Goal: Obtain resource: Download file/media

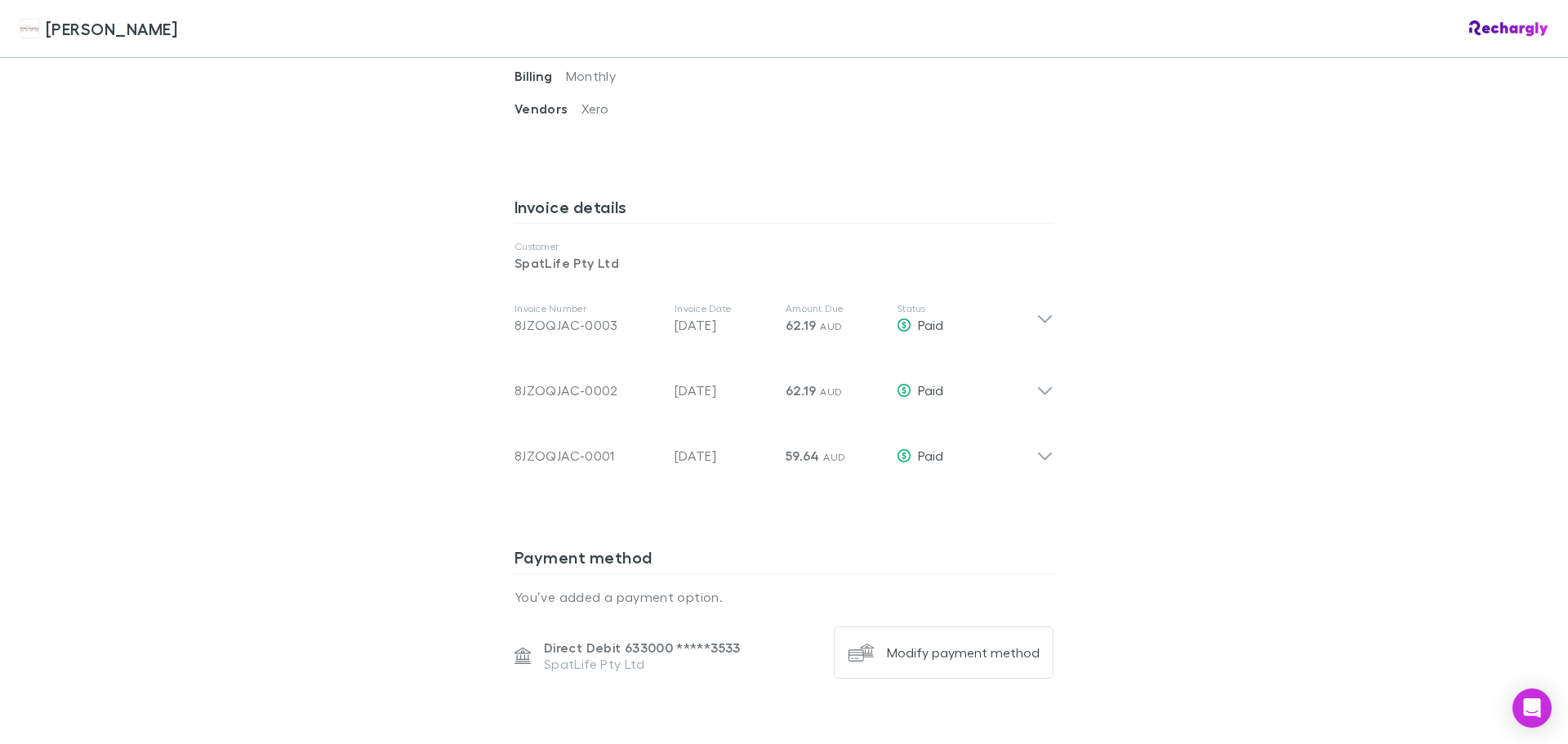
scroll to position [735, 0]
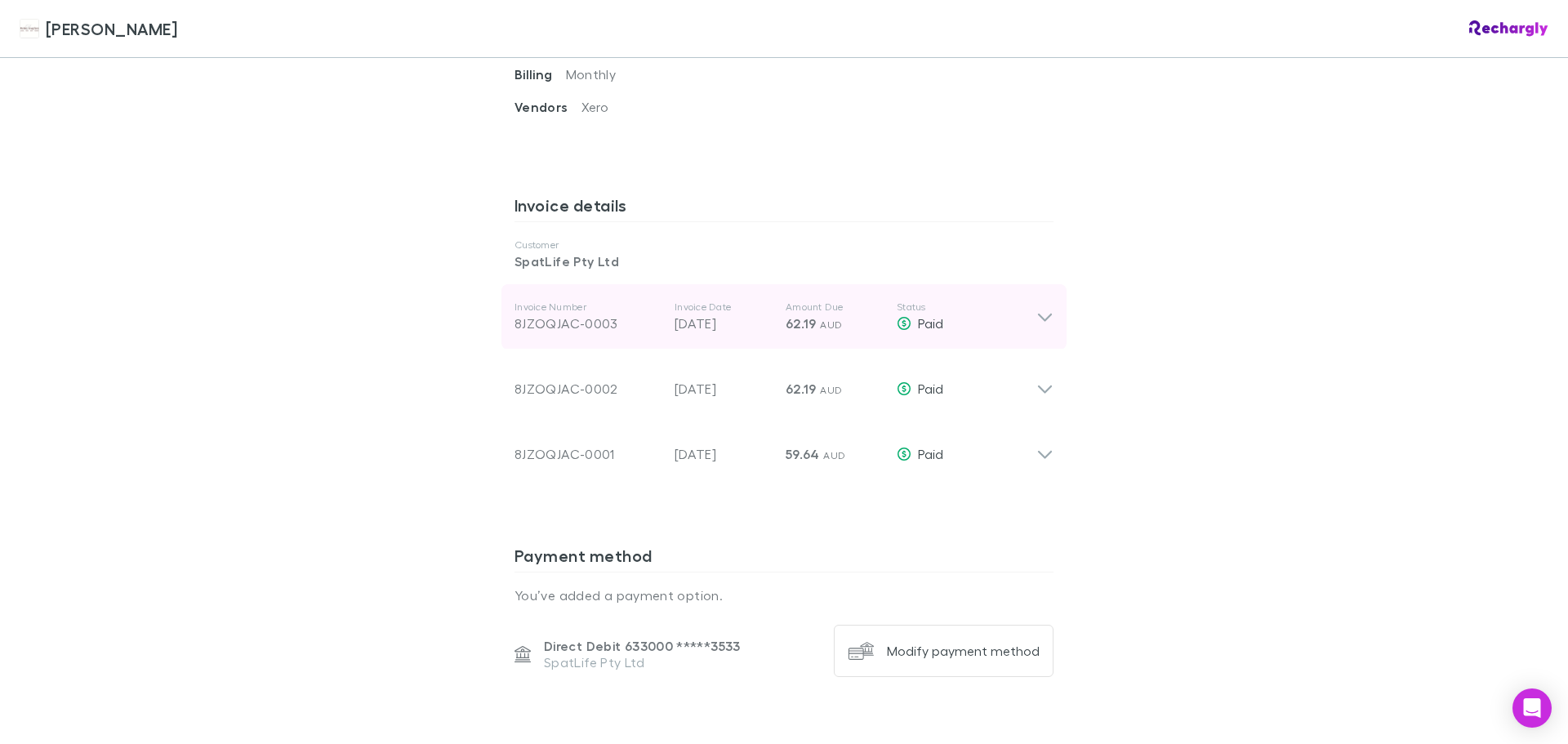
click at [1045, 307] on icon at bounding box center [1045, 317] width 17 height 20
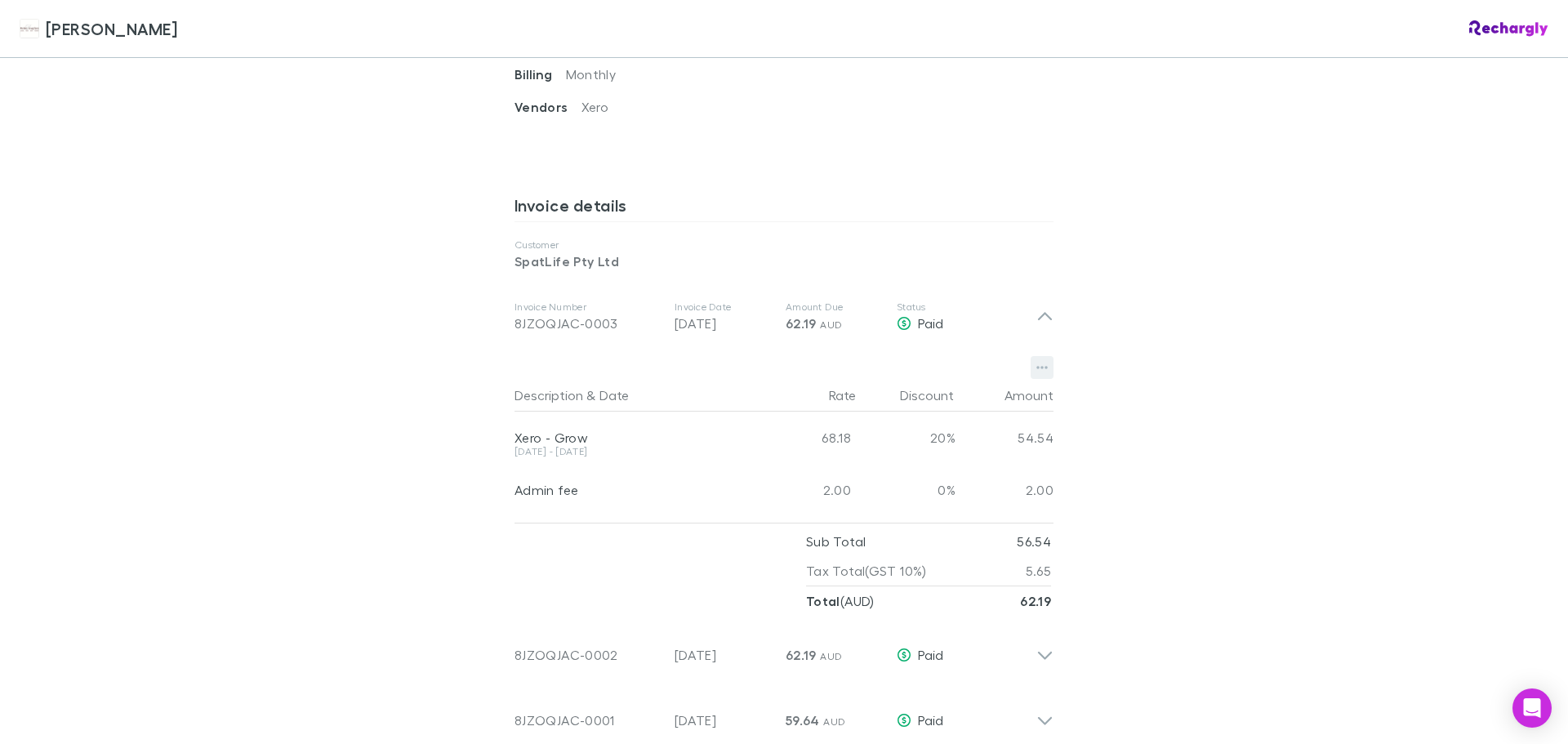
click at [1044, 356] on button "button" at bounding box center [1041, 367] width 23 height 23
click at [943, 375] on p "Download PDF" at bounding box center [935, 381] width 198 height 20
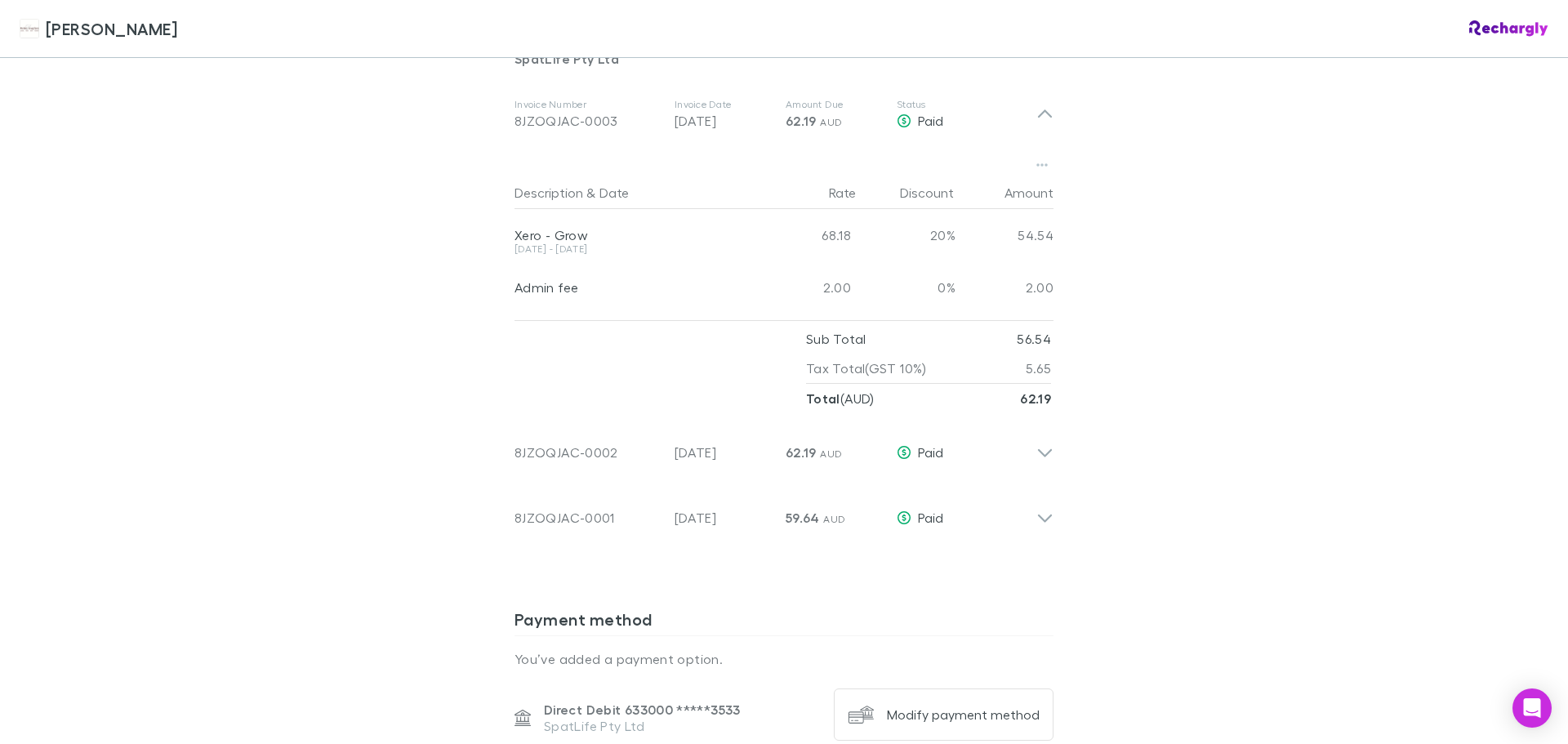
scroll to position [1061, 0]
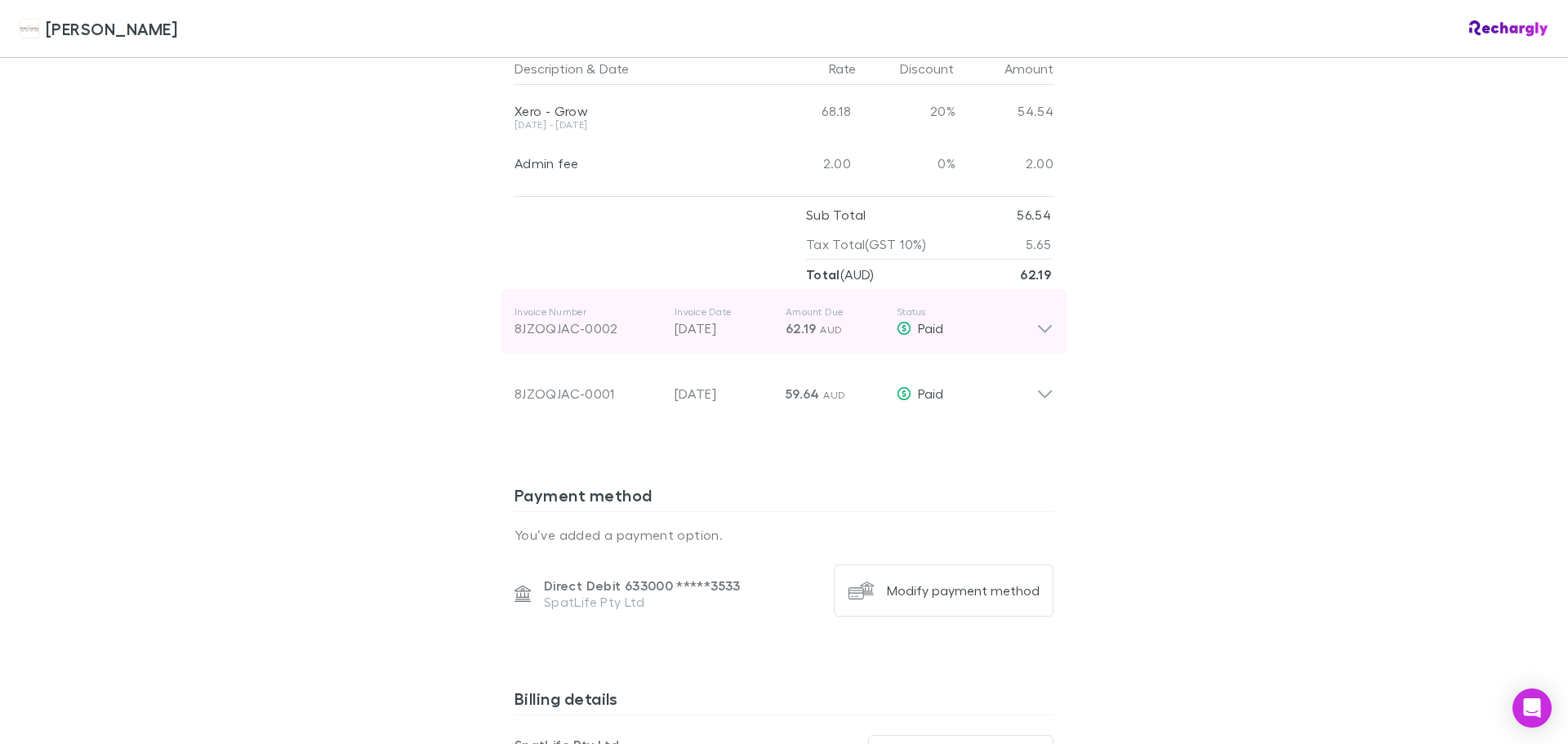
click at [1028, 318] on div "Paid" at bounding box center [966, 328] width 140 height 20
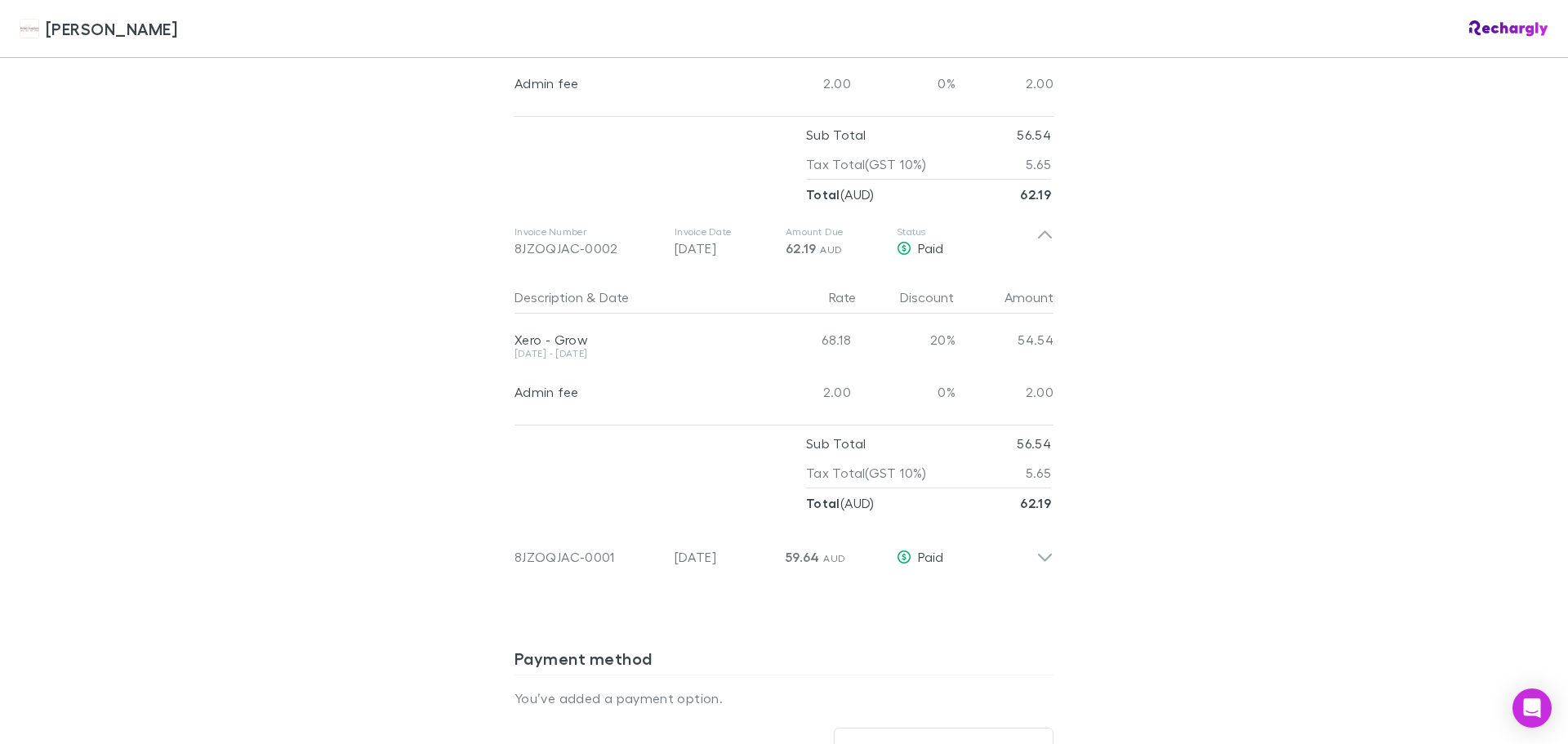
scroll to position [1307, 0]
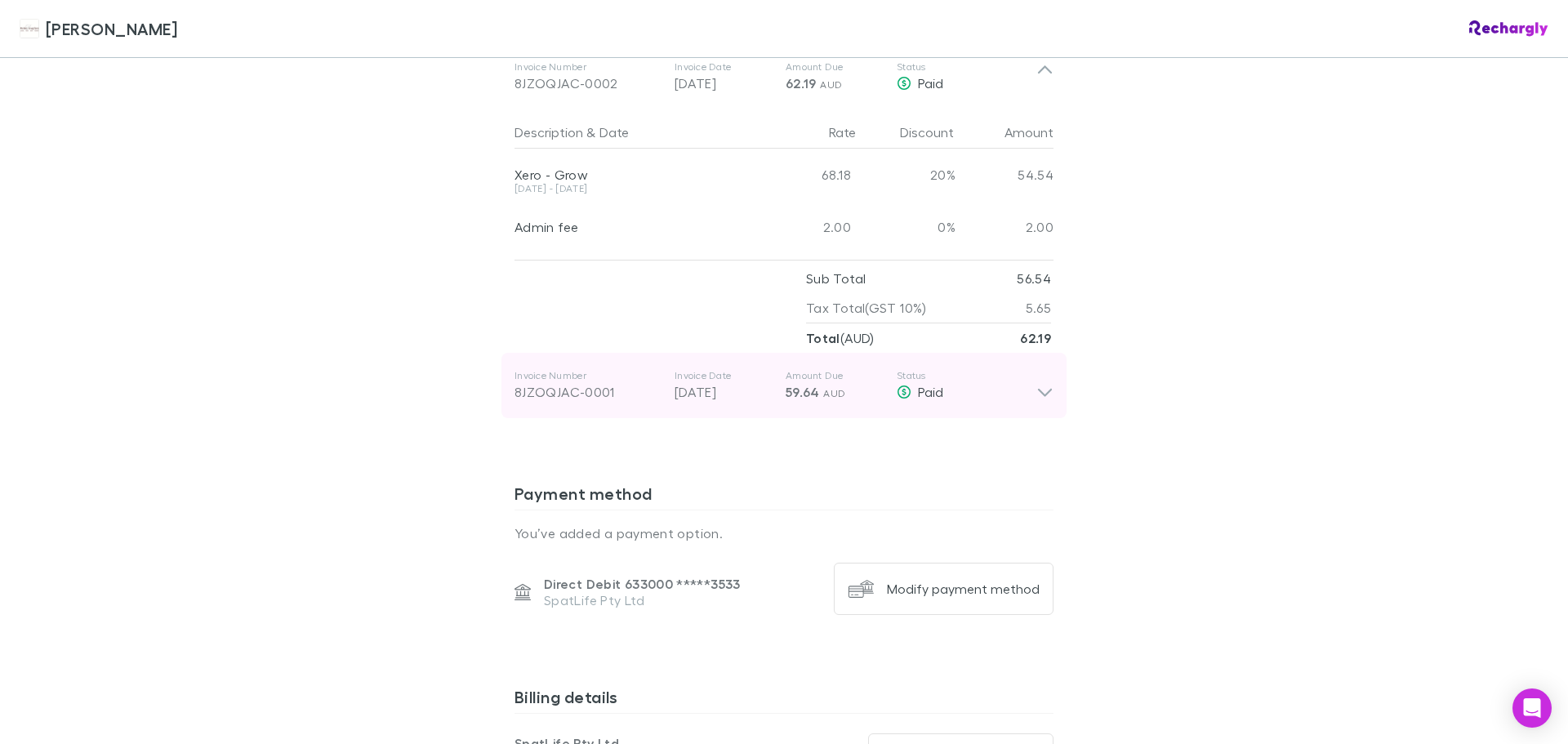
click at [1039, 372] on icon at bounding box center [1045, 385] width 17 height 33
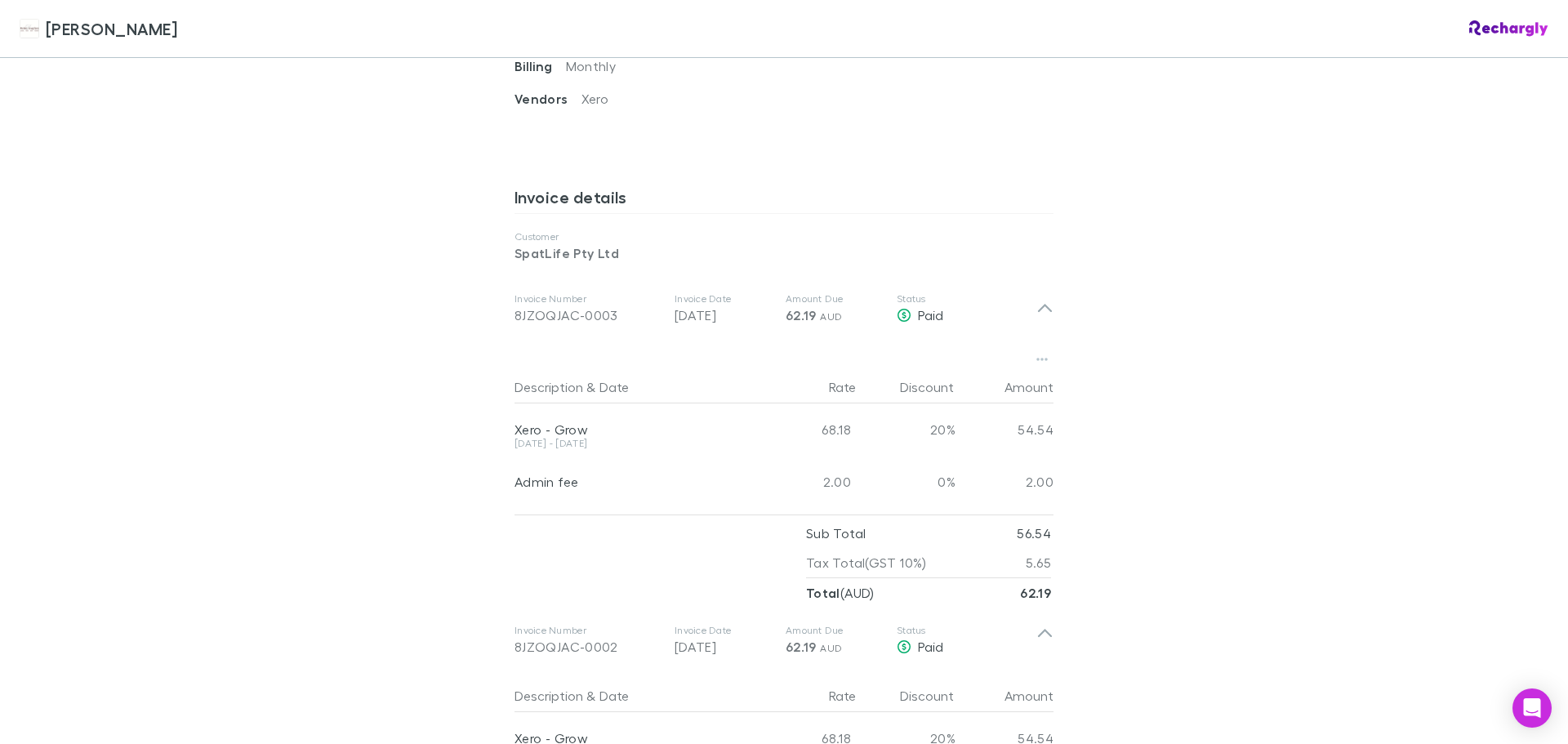
scroll to position [735, 0]
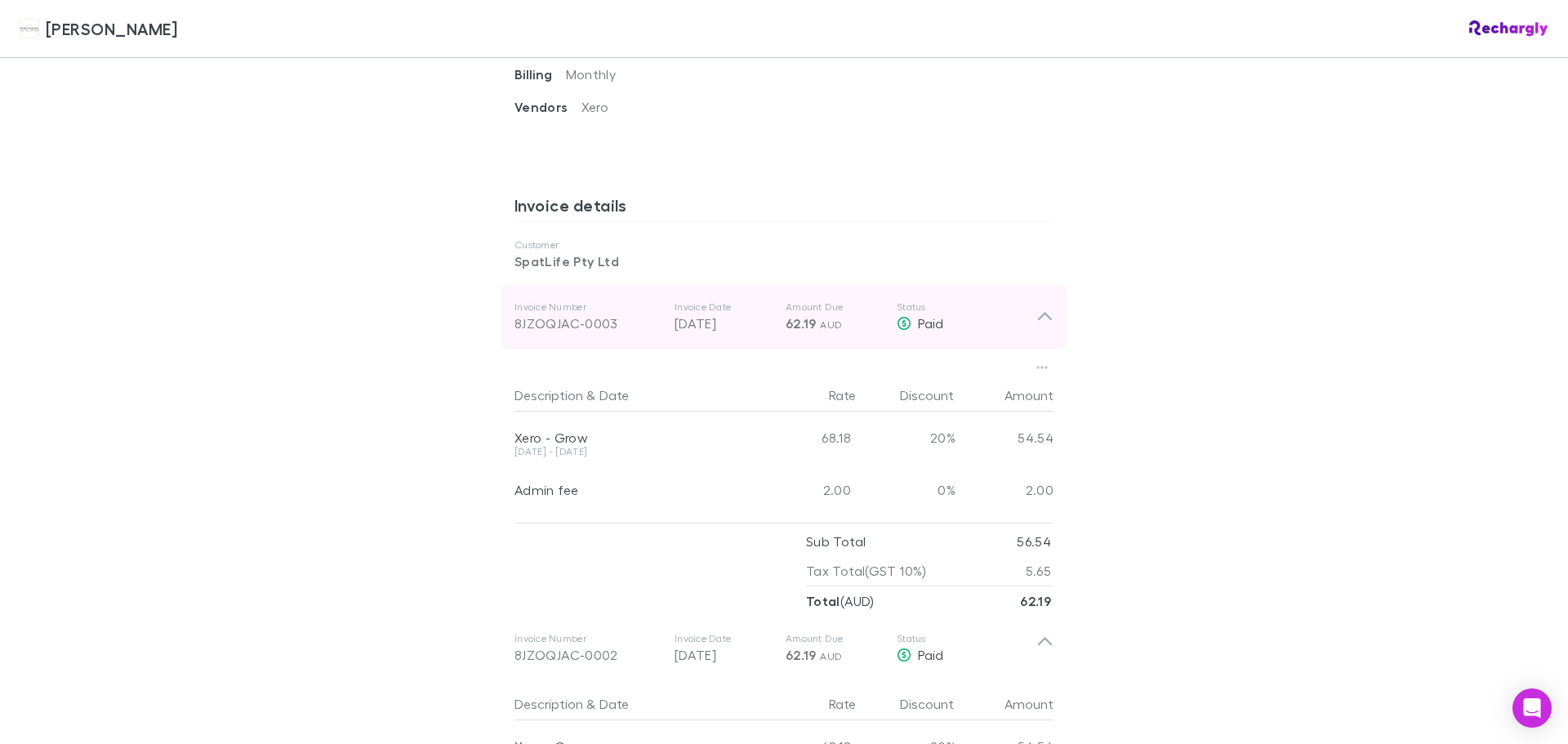
click at [1045, 307] on icon at bounding box center [1045, 317] width 17 height 20
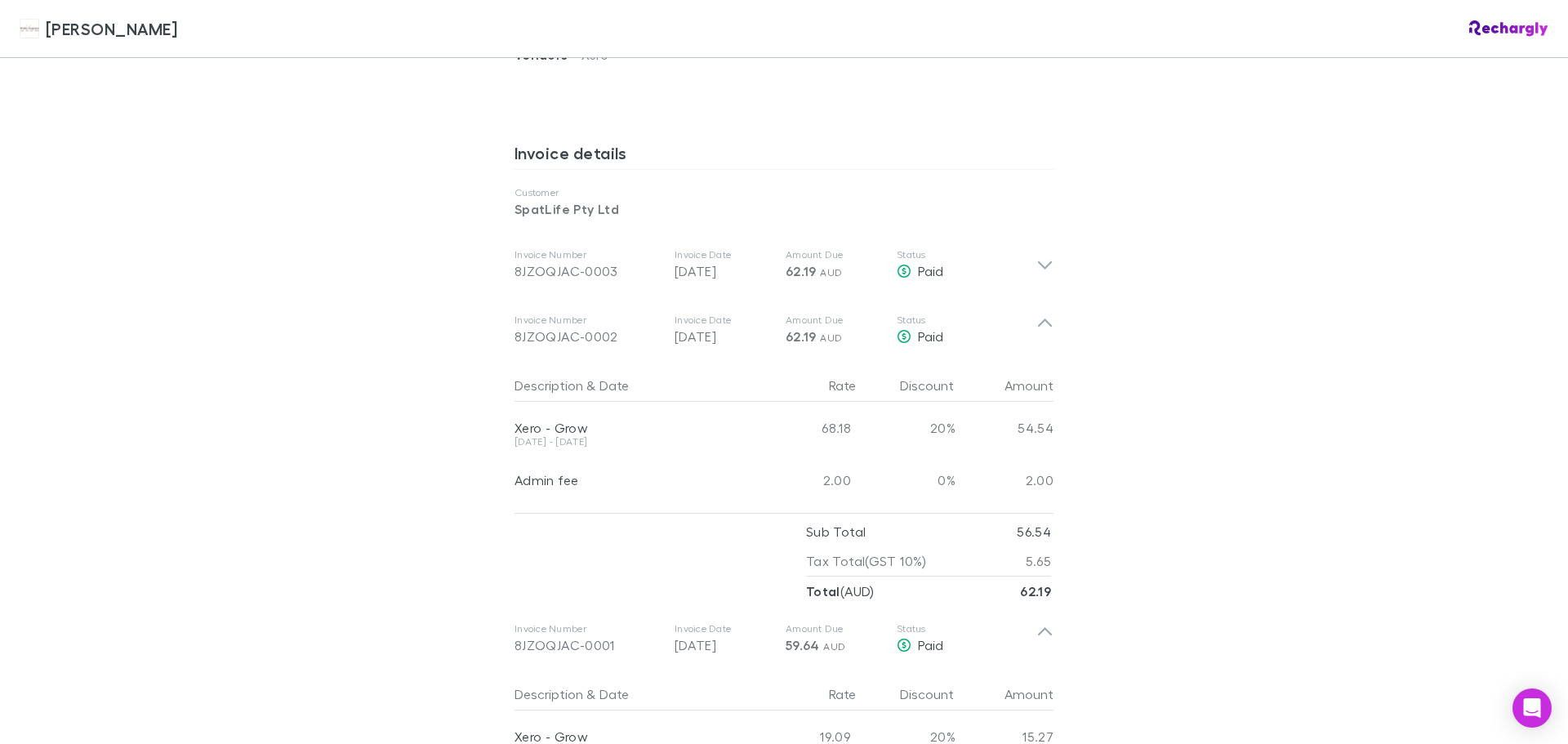
scroll to position [816, 0]
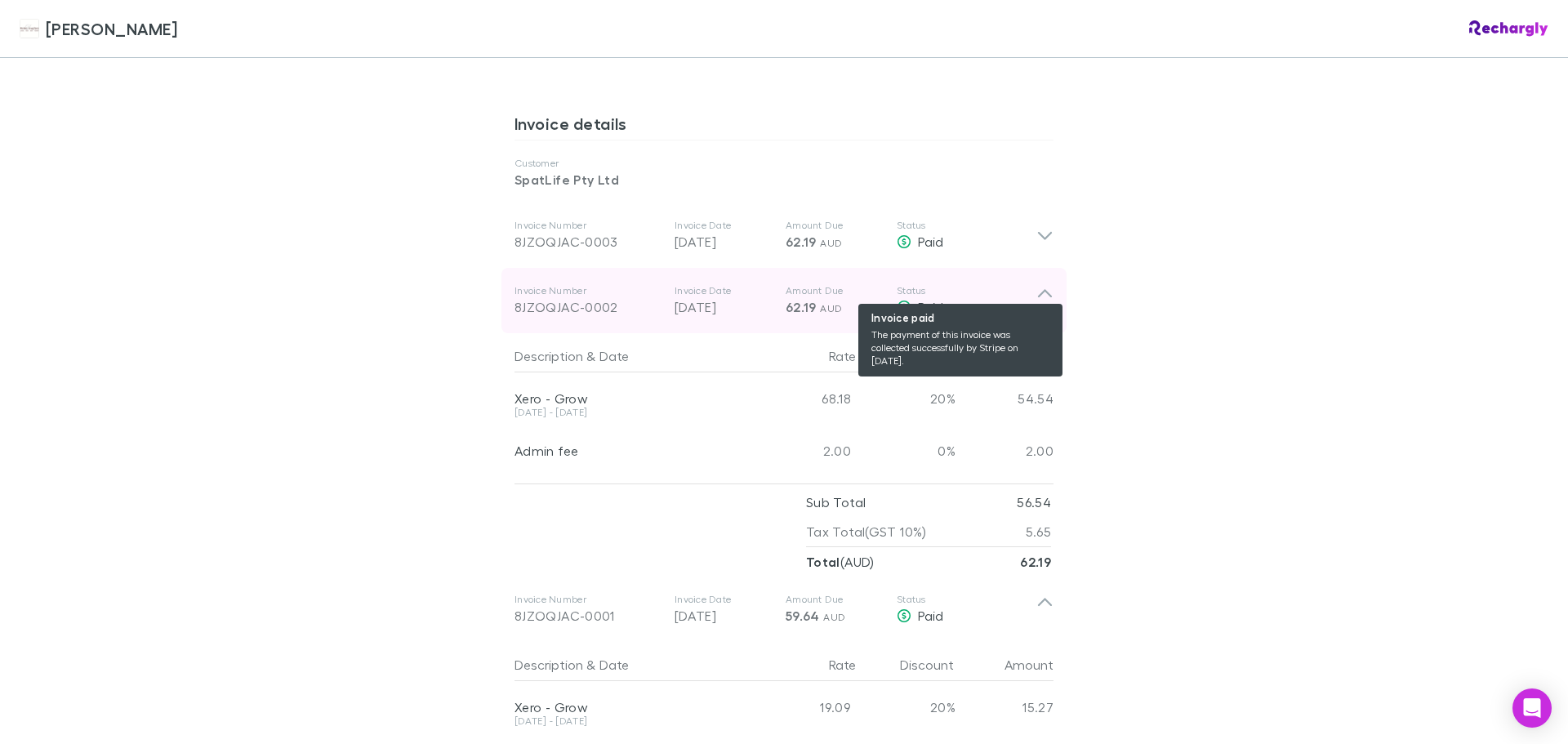
click at [929, 299] on span "Paid" at bounding box center [931, 306] width 25 height 15
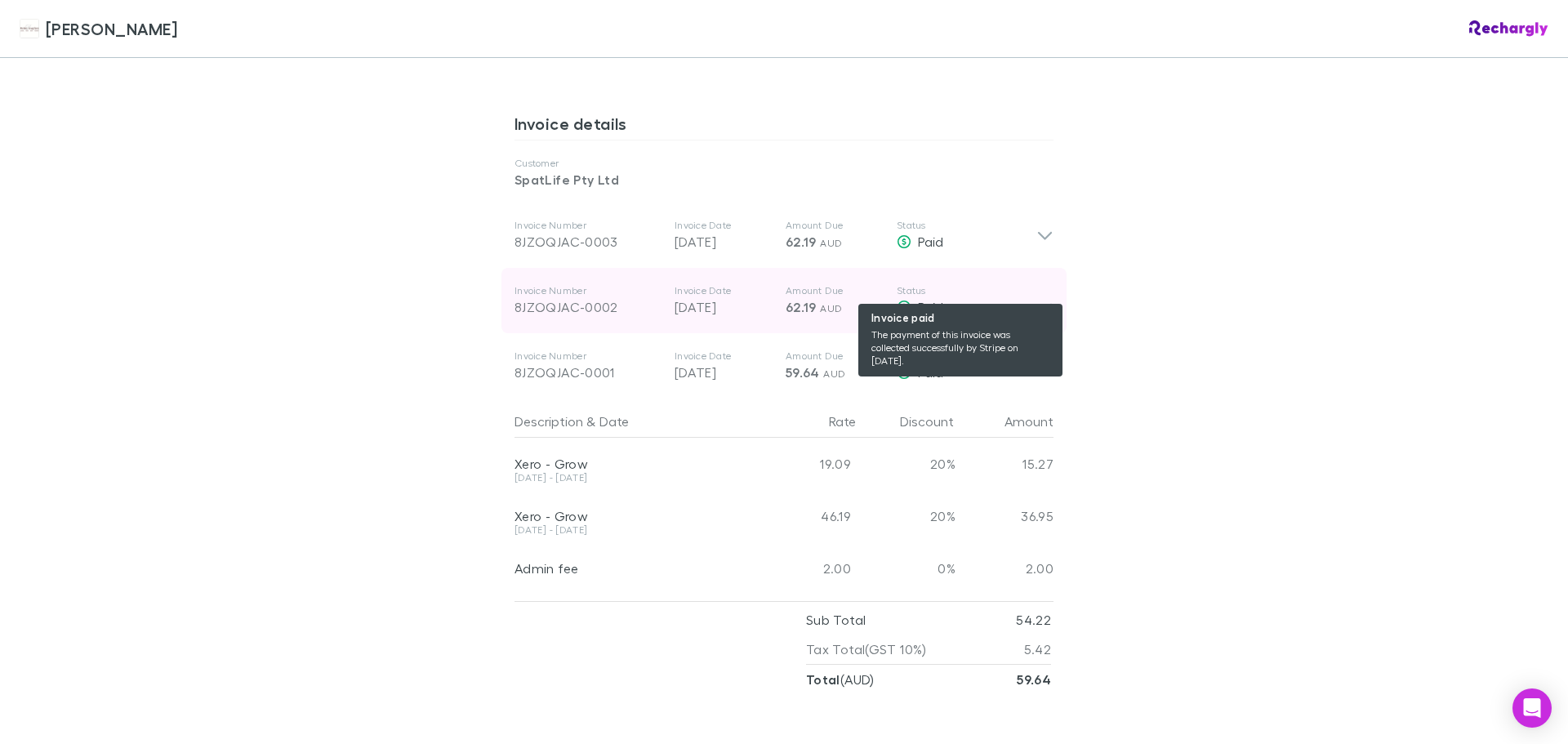
click at [929, 299] on span "Paid" at bounding box center [931, 306] width 25 height 15
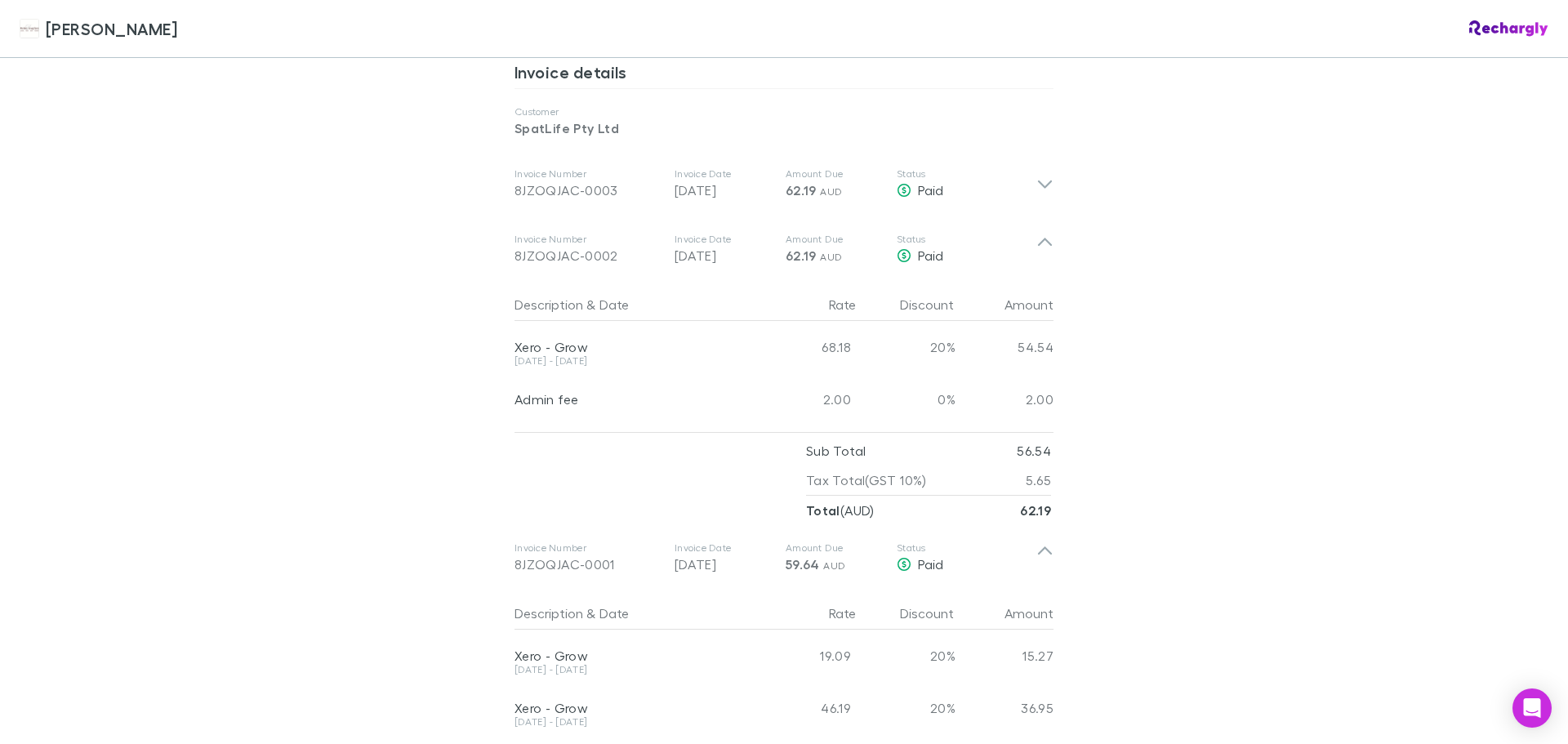
scroll to position [853, 0]
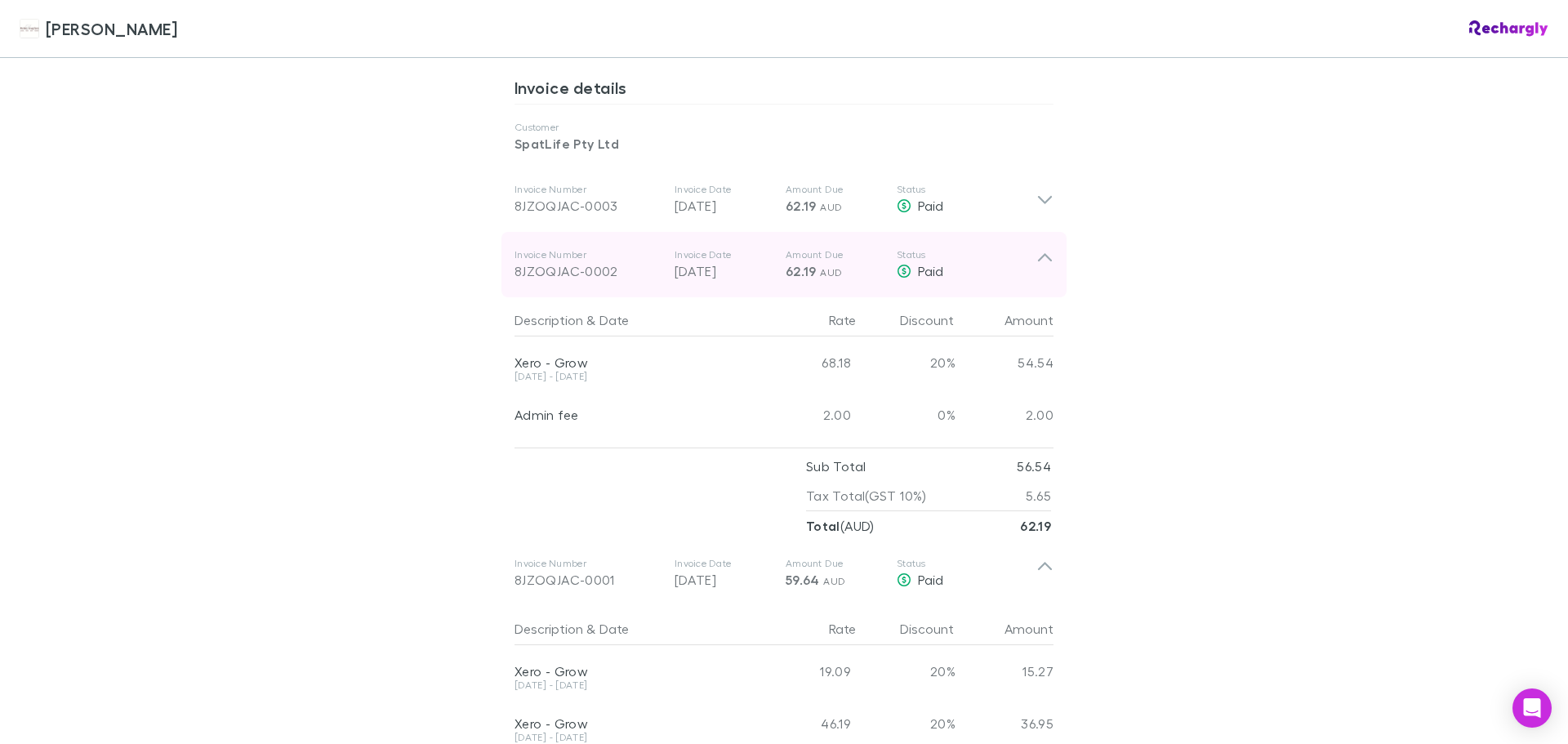
click at [1037, 248] on icon at bounding box center [1045, 265] width 17 height 33
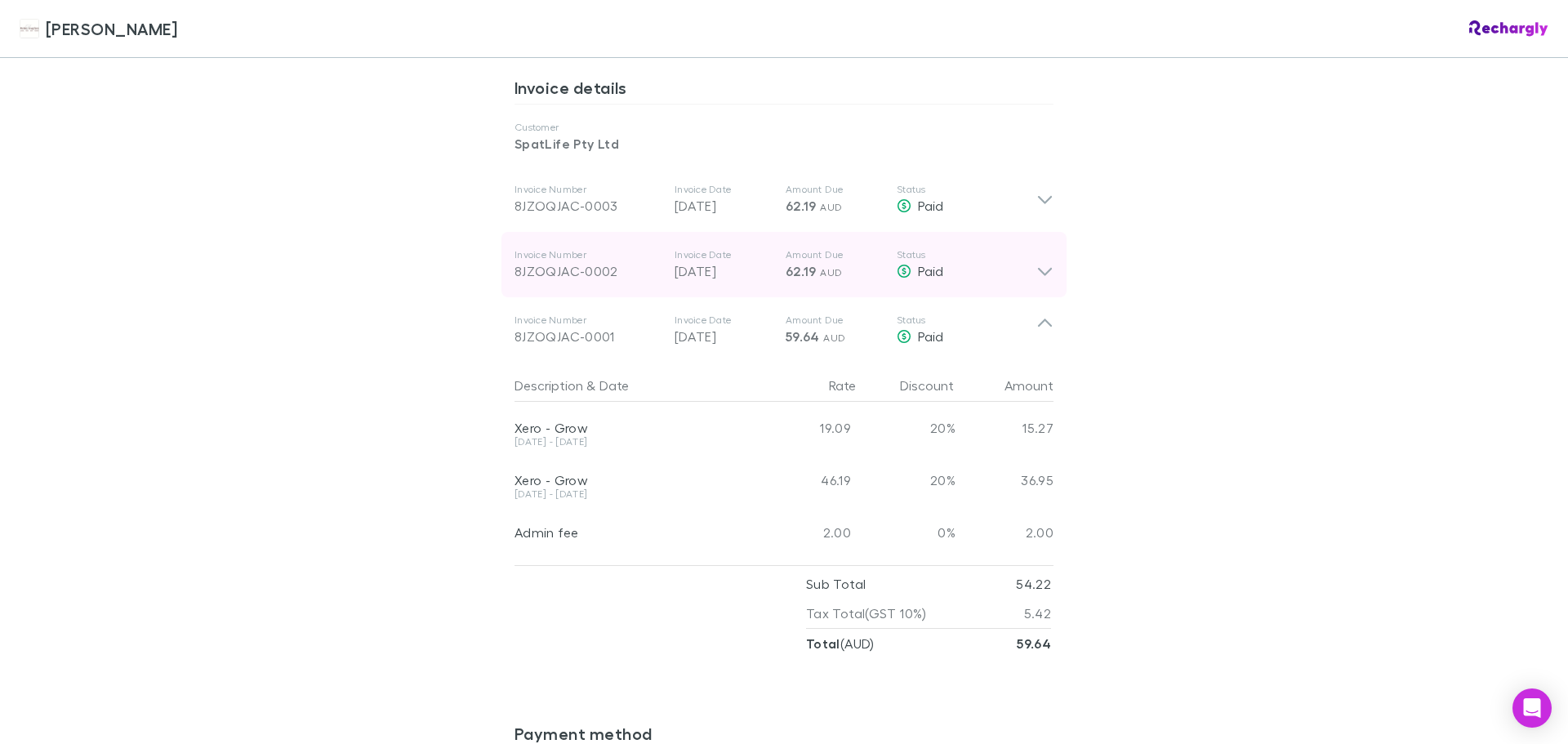
click at [1041, 248] on icon at bounding box center [1045, 265] width 17 height 33
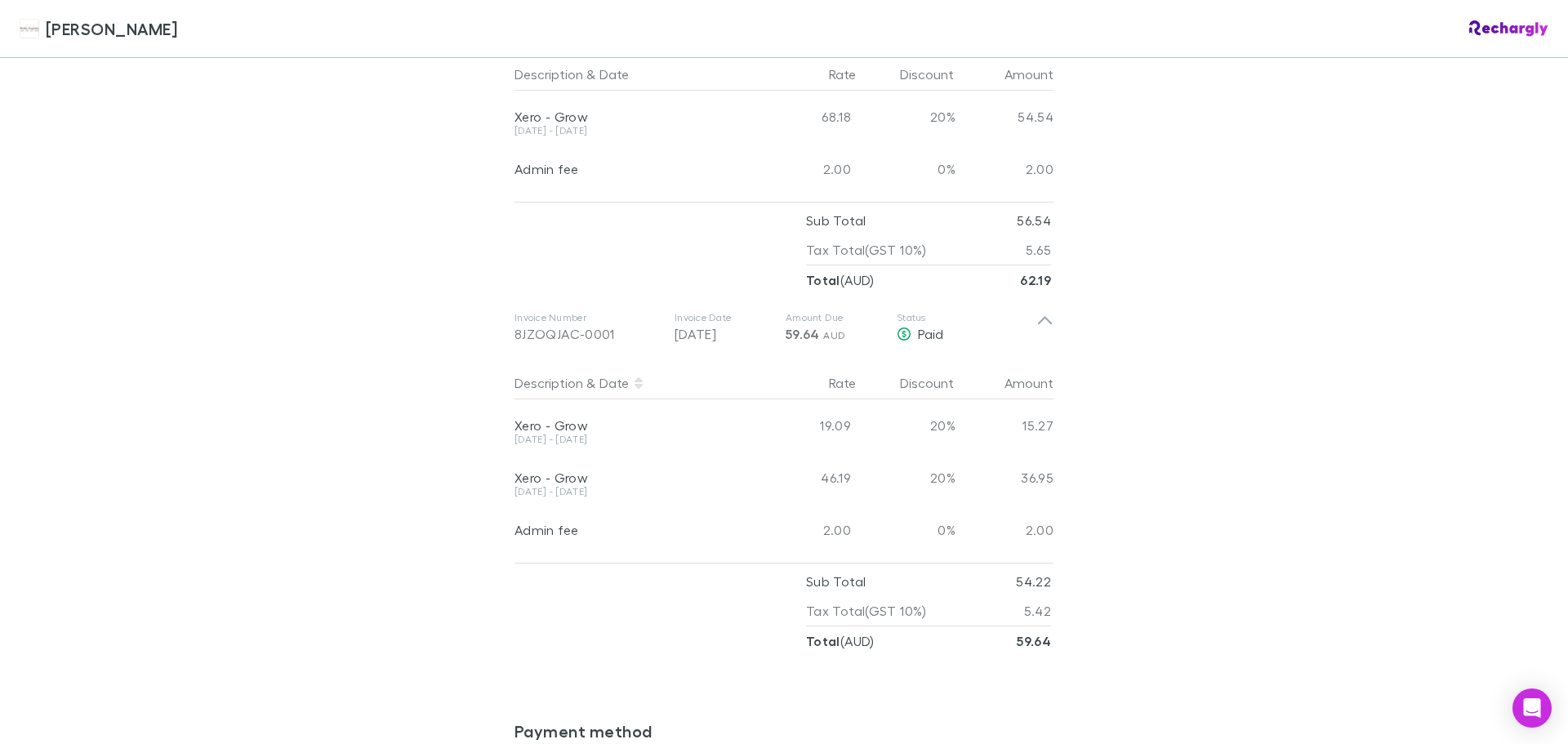
scroll to position [1016, 0]
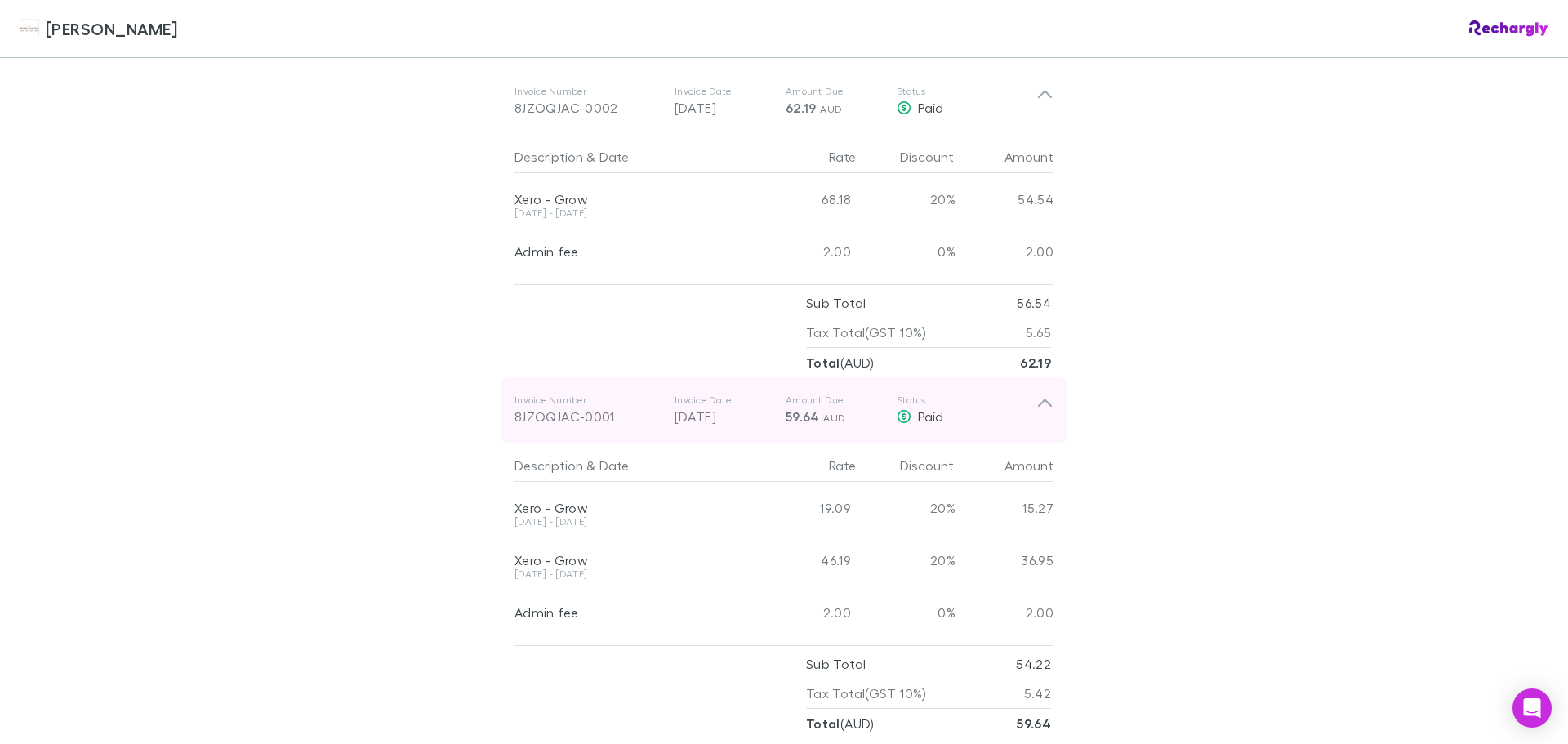
click at [1043, 393] on icon at bounding box center [1045, 410] width 17 height 33
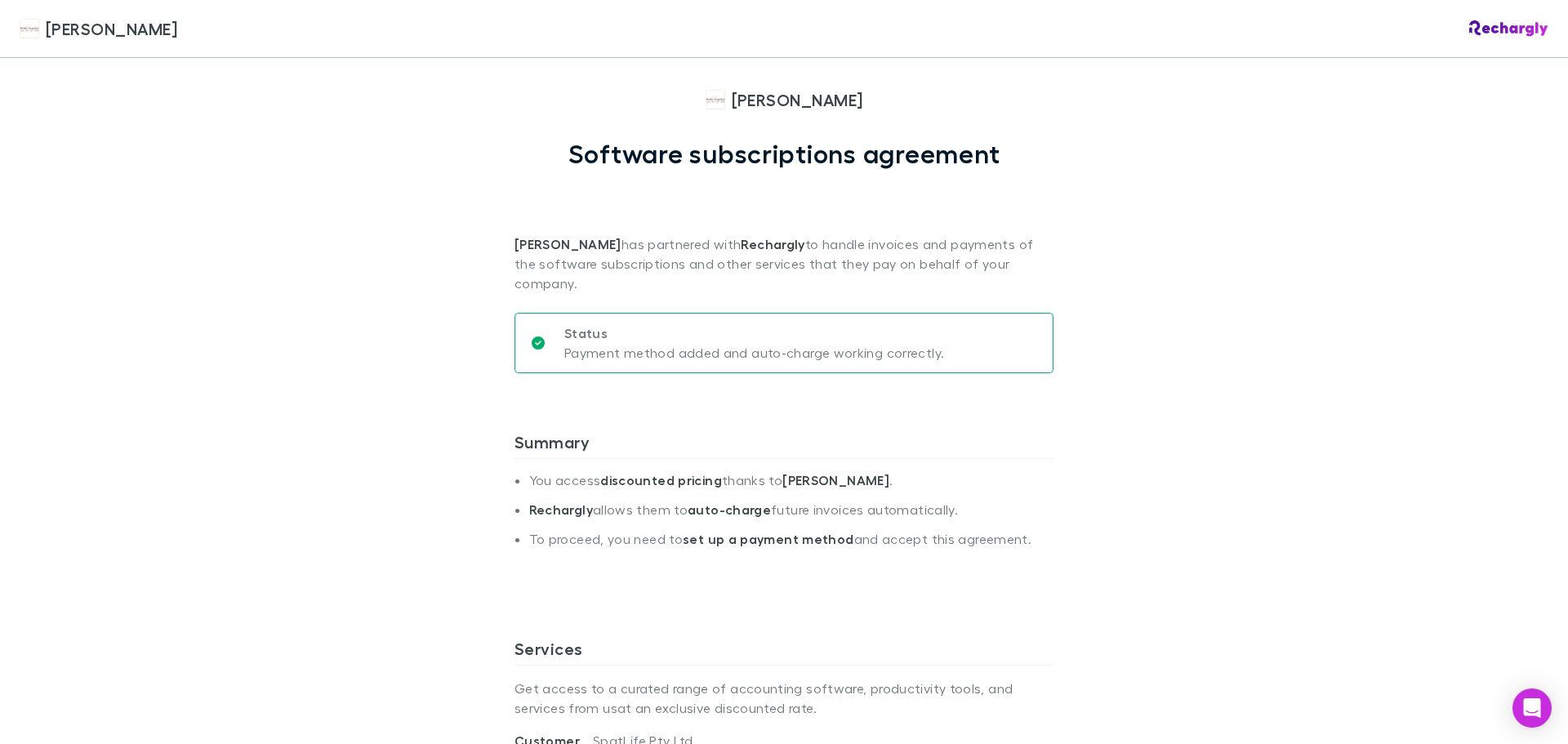
scroll to position [0, 0]
